Goal: Task Accomplishment & Management: Complete application form

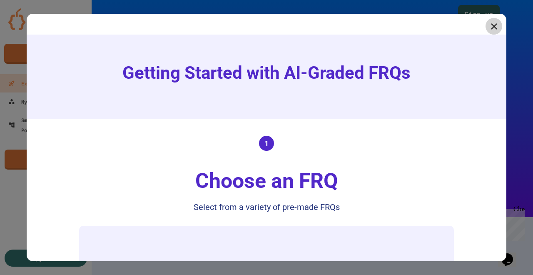
click at [489, 26] on icon at bounding box center [494, 26] width 10 height 10
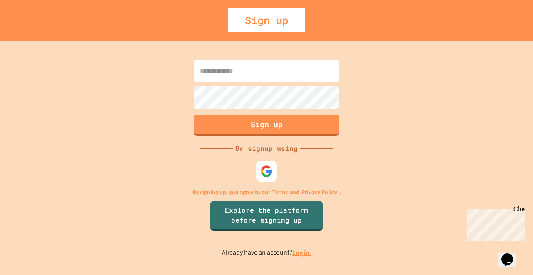
click at [243, 69] on input at bounding box center [267, 71] width 146 height 23
click at [210, 73] on input at bounding box center [267, 71] width 146 height 23
click at [266, 168] on img at bounding box center [266, 171] width 13 height 13
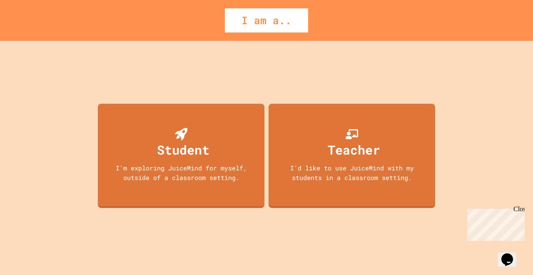
click at [211, 187] on div "Student I'm exploring JuiceMind for myself, outside of a classroom setting." at bounding box center [181, 156] width 167 height 104
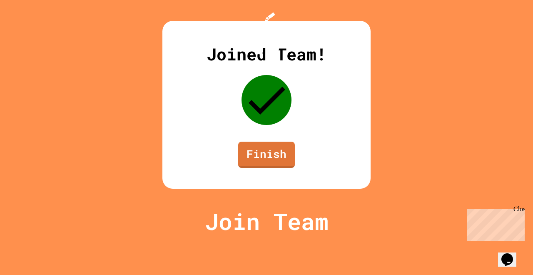
click at [245, 168] on link "Finish" at bounding box center [266, 155] width 57 height 26
